Goal: Navigation & Orientation: Understand site structure

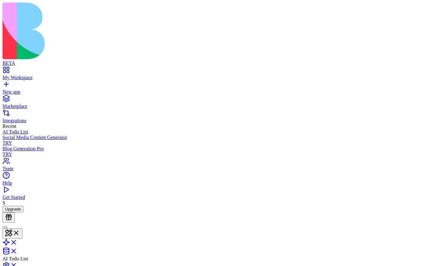
click at [7, 69] on link "My Workspace" at bounding box center [222, 74] width 441 height 11
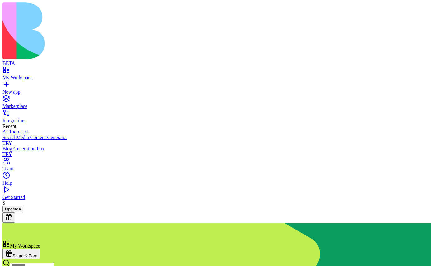
click at [28, 118] on div "Integrations" at bounding box center [222, 121] width 441 height 6
click at [34, 103] on div "Marketplace" at bounding box center [222, 106] width 441 height 6
click at [39, 83] on link "New app" at bounding box center [222, 88] width 441 height 11
click at [30, 118] on div "Integrations" at bounding box center [222, 121] width 441 height 6
click at [29, 103] on div "Marketplace" at bounding box center [222, 106] width 441 height 6
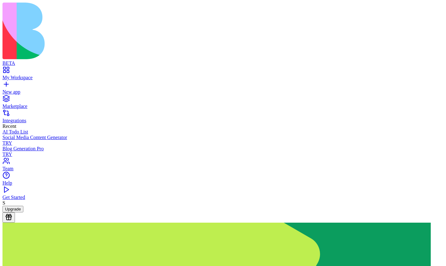
click at [28, 89] on div "New app" at bounding box center [222, 92] width 441 height 6
click at [30, 75] on div "My Workspace" at bounding box center [222, 78] width 441 height 6
click at [24, 89] on div "New app" at bounding box center [222, 92] width 441 height 6
click at [23, 103] on div "Marketplace" at bounding box center [222, 106] width 441 height 6
click at [20, 112] on link "Integrations" at bounding box center [222, 117] width 441 height 11
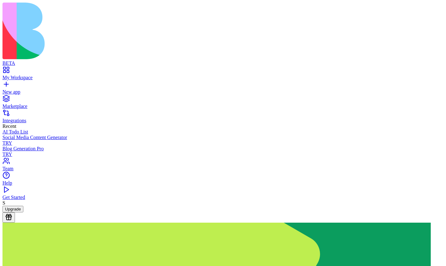
click at [263, 222] on img at bounding box center [216, 247] width 429 height 50
click at [33, 98] on link "Marketplace" at bounding box center [222, 103] width 441 height 11
click at [30, 118] on div "Integrations" at bounding box center [222, 121] width 441 height 6
